Goal: Information Seeking & Learning: Learn about a topic

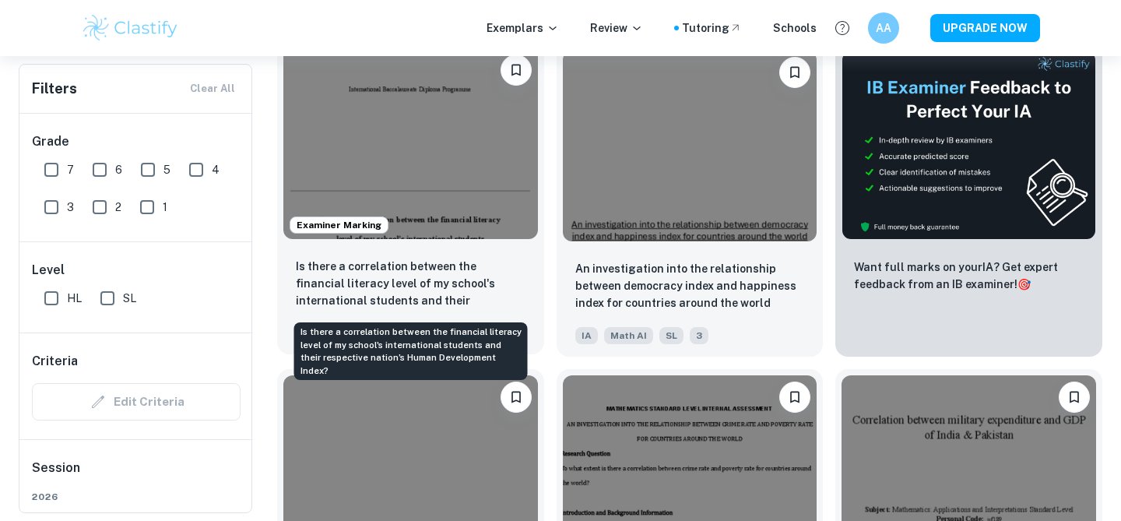
scroll to position [528, 0]
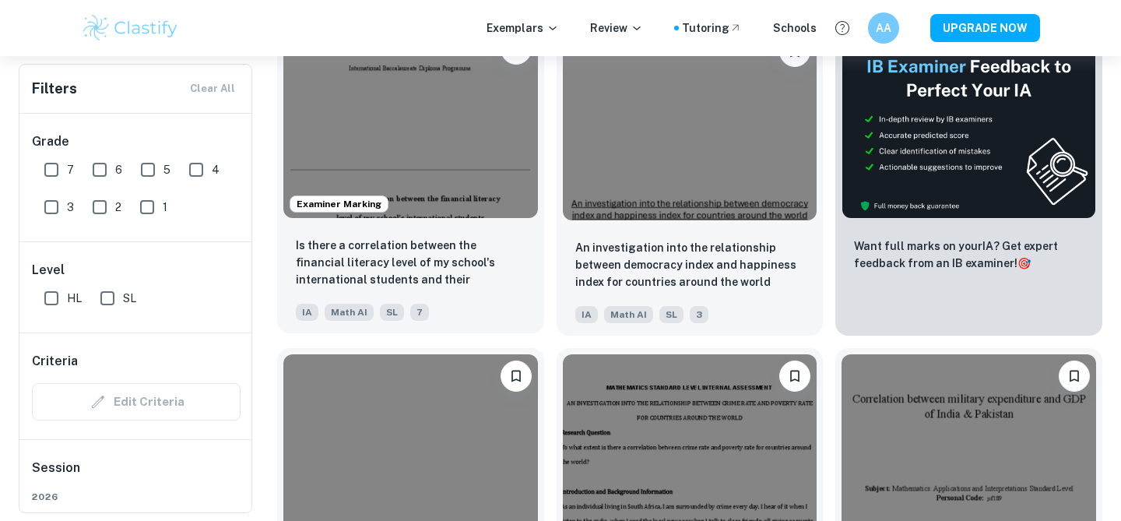
click at [469, 180] on img at bounding box center [410, 122] width 255 height 191
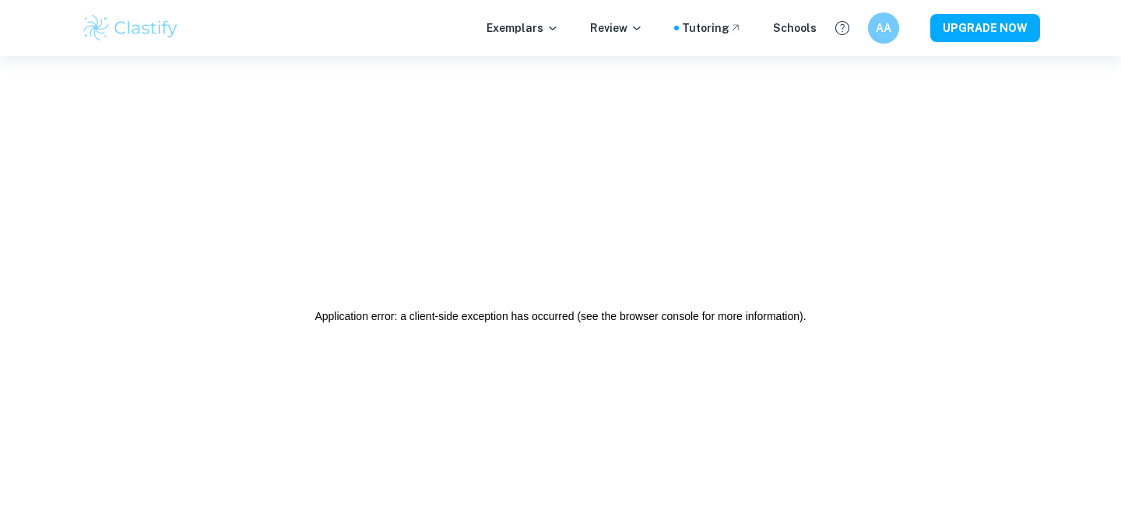
click at [628, 324] on h2 "Application error: a client-side exception has occurred (see the browser consol…" at bounding box center [560, 316] width 491 height 38
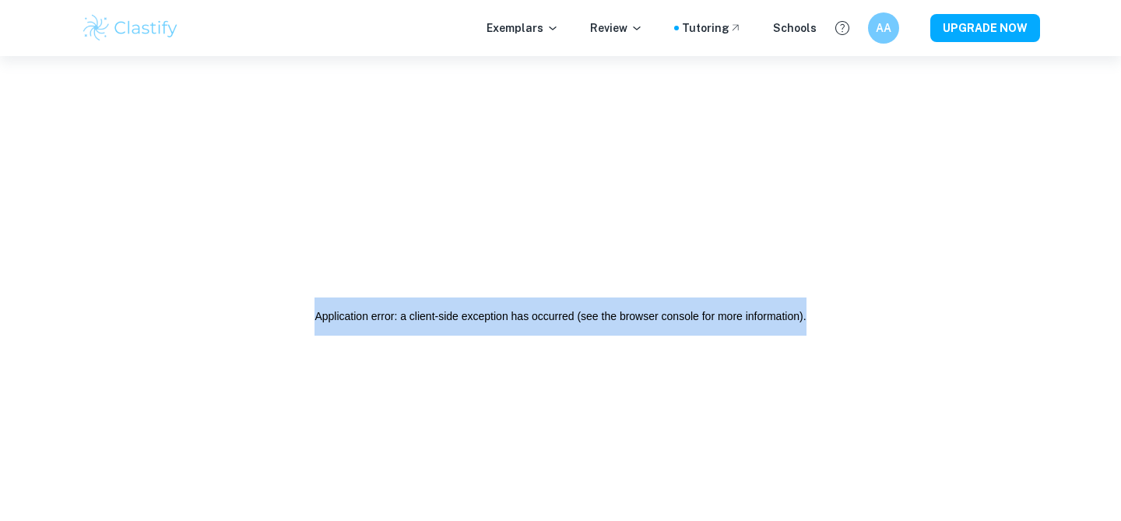
click at [628, 324] on h2 "Application error: a client-side exception has occurred (see the browser consol…" at bounding box center [560, 316] width 491 height 38
click at [683, 274] on div "Application error: a client-side exception has occurred (see the browser consol…" at bounding box center [560, 316] width 1121 height 521
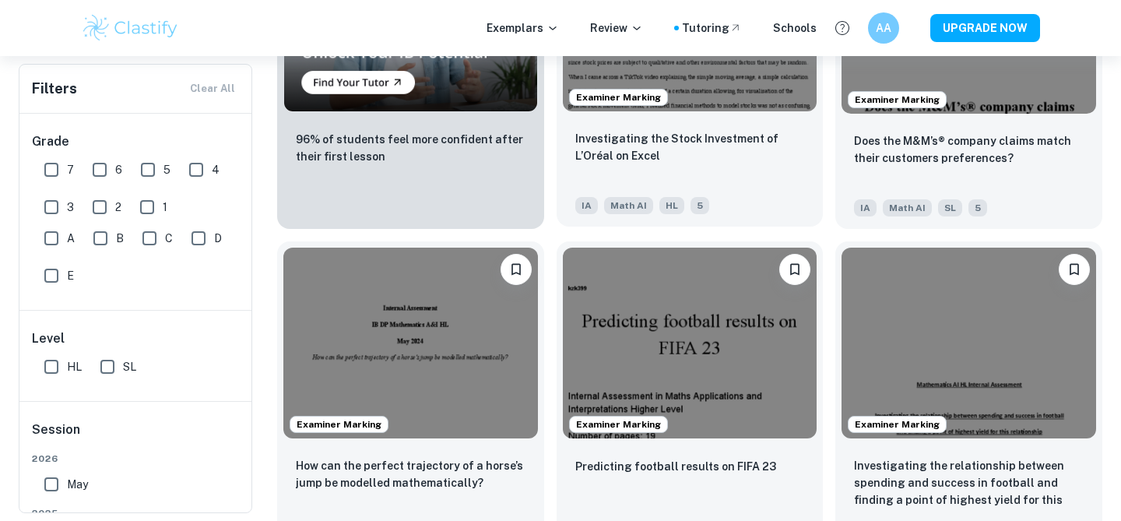
scroll to position [1429, 0]
